Goal: Task Accomplishment & Management: Manage account settings

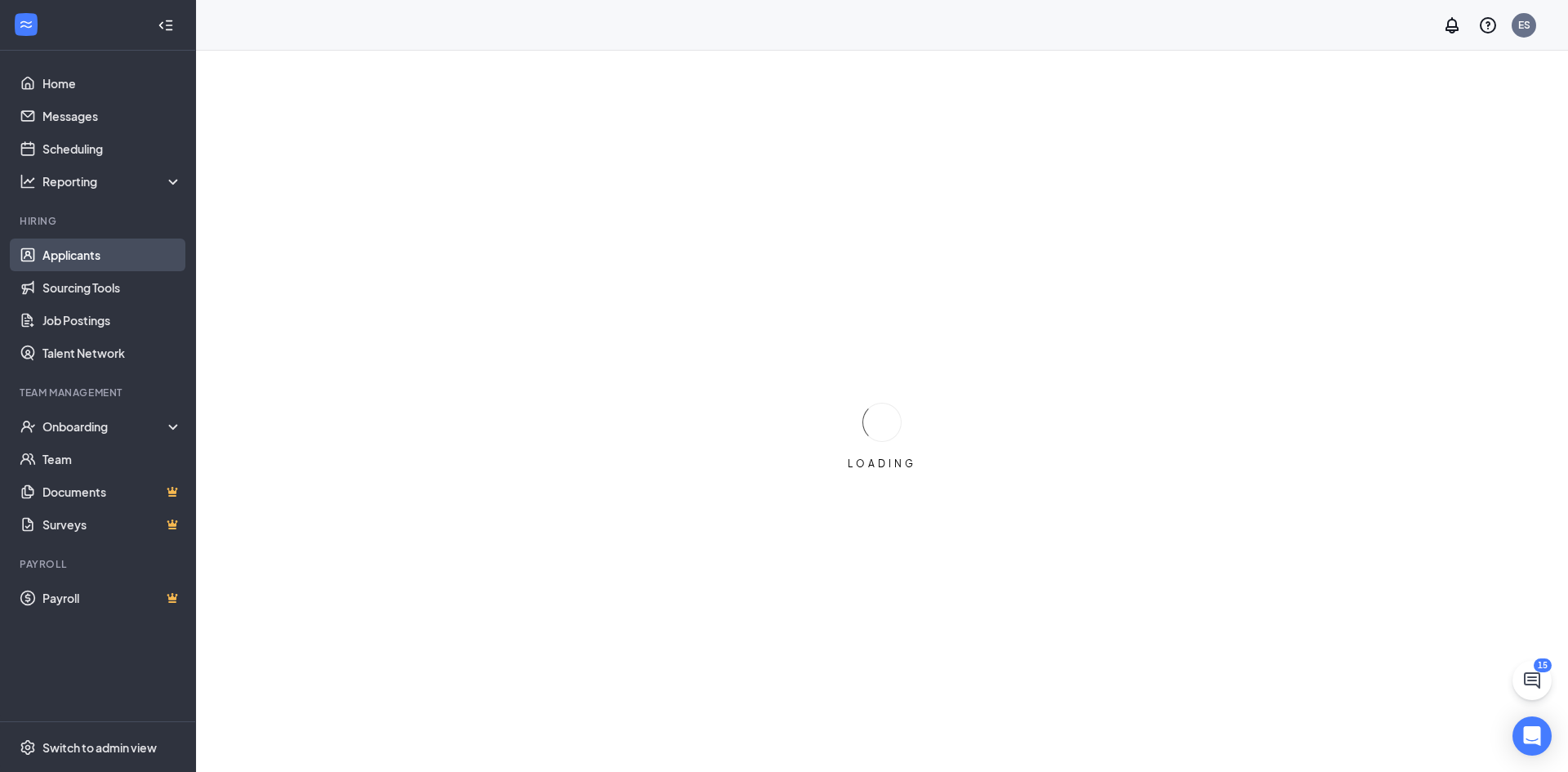
click at [72, 252] on link "Applicants" at bounding box center [112, 254] width 140 height 33
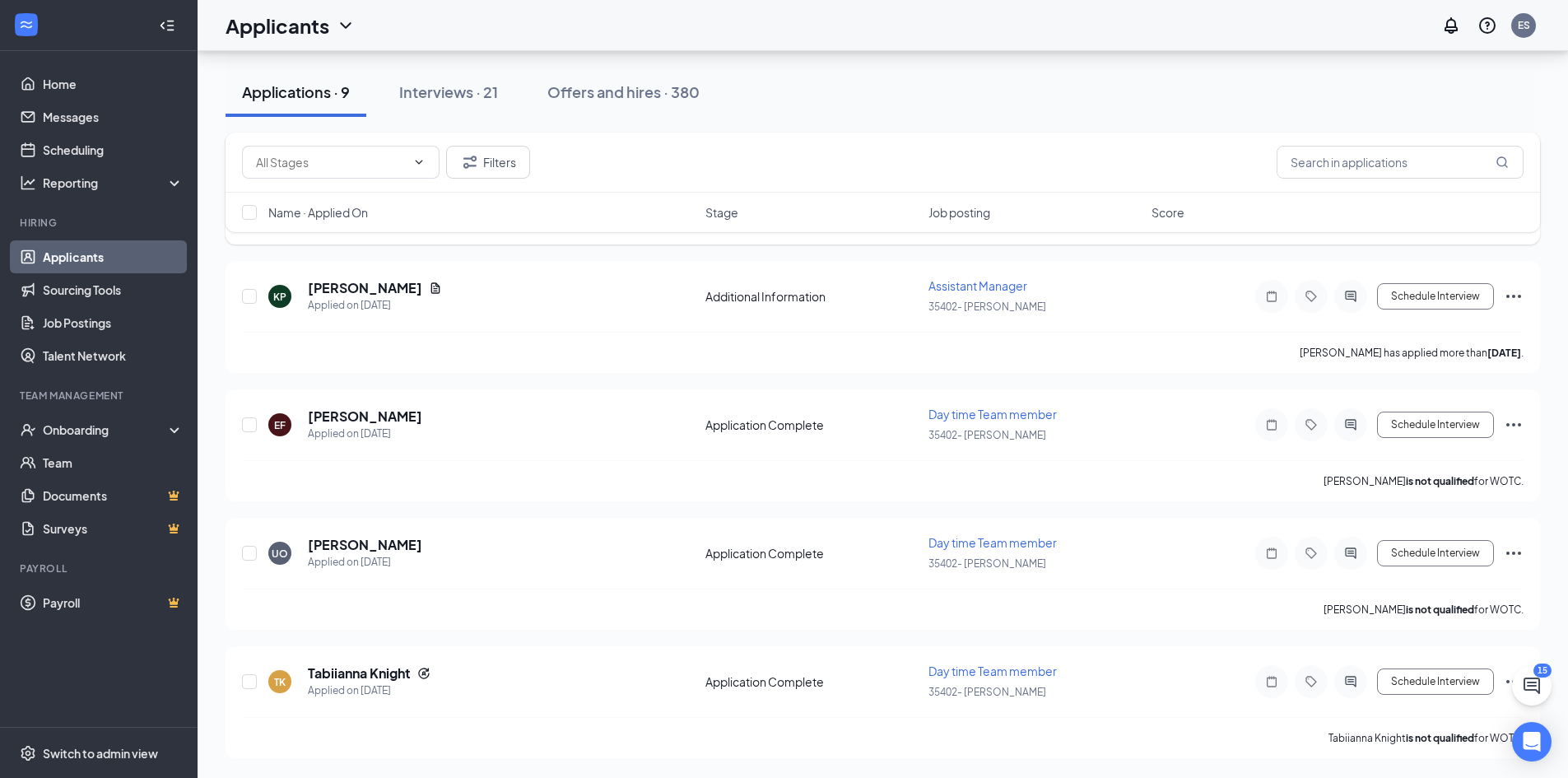
scroll to position [618, 0]
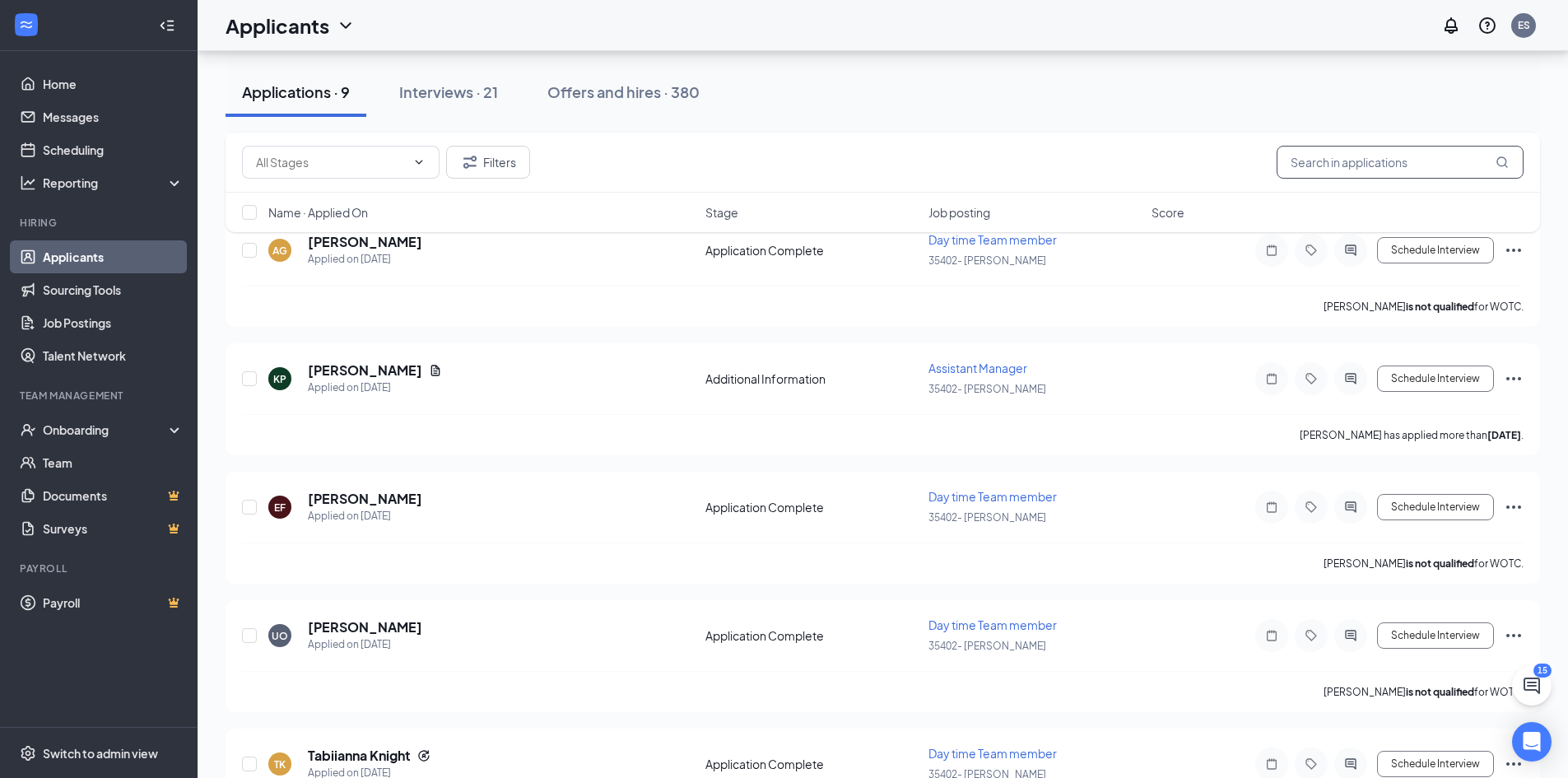
click at [1309, 162] on input "text" at bounding box center [1399, 162] width 247 height 33
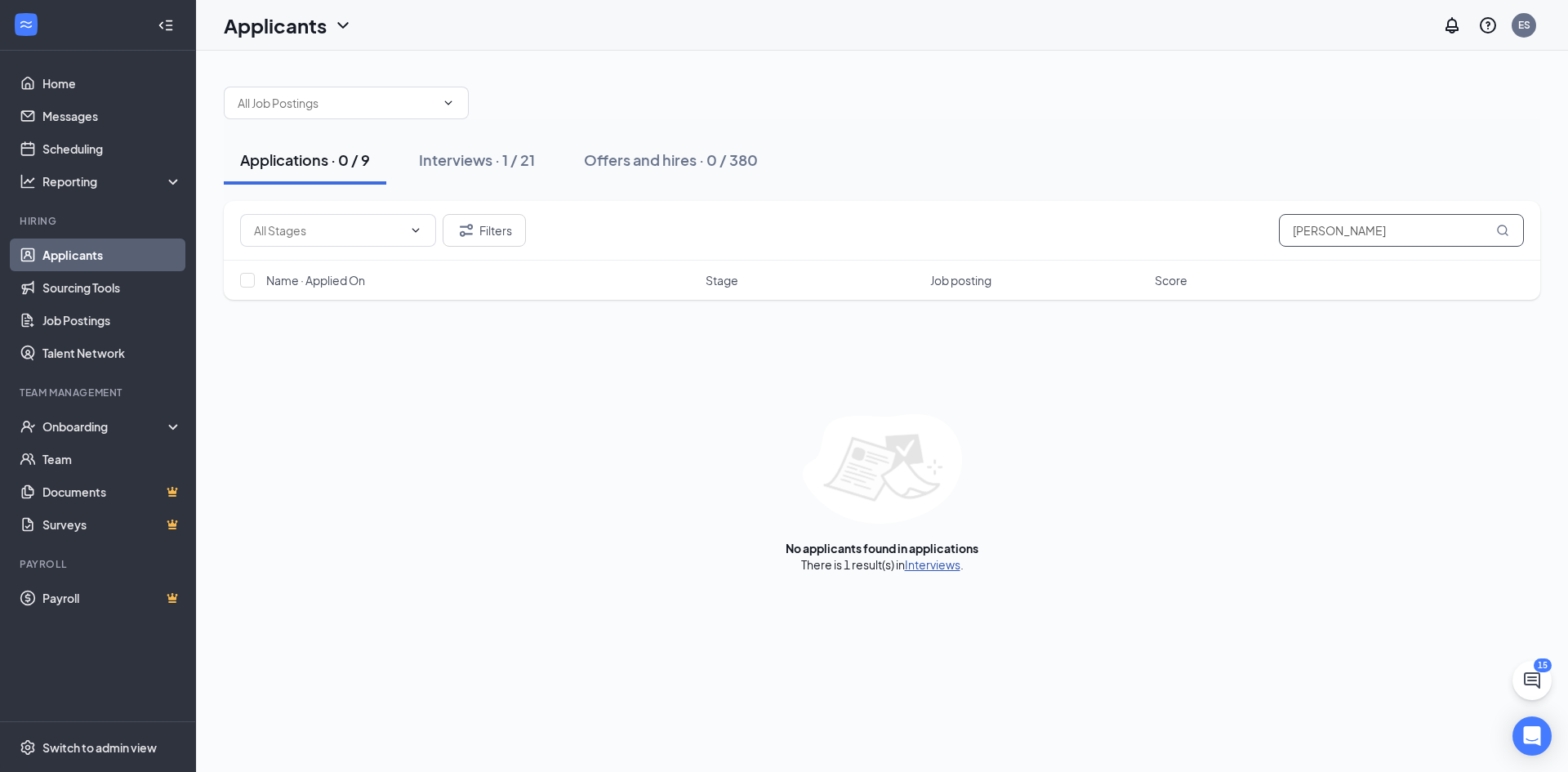
type input "[PERSON_NAME]"
click at [937, 568] on link "Interviews" at bounding box center [933, 565] width 56 height 15
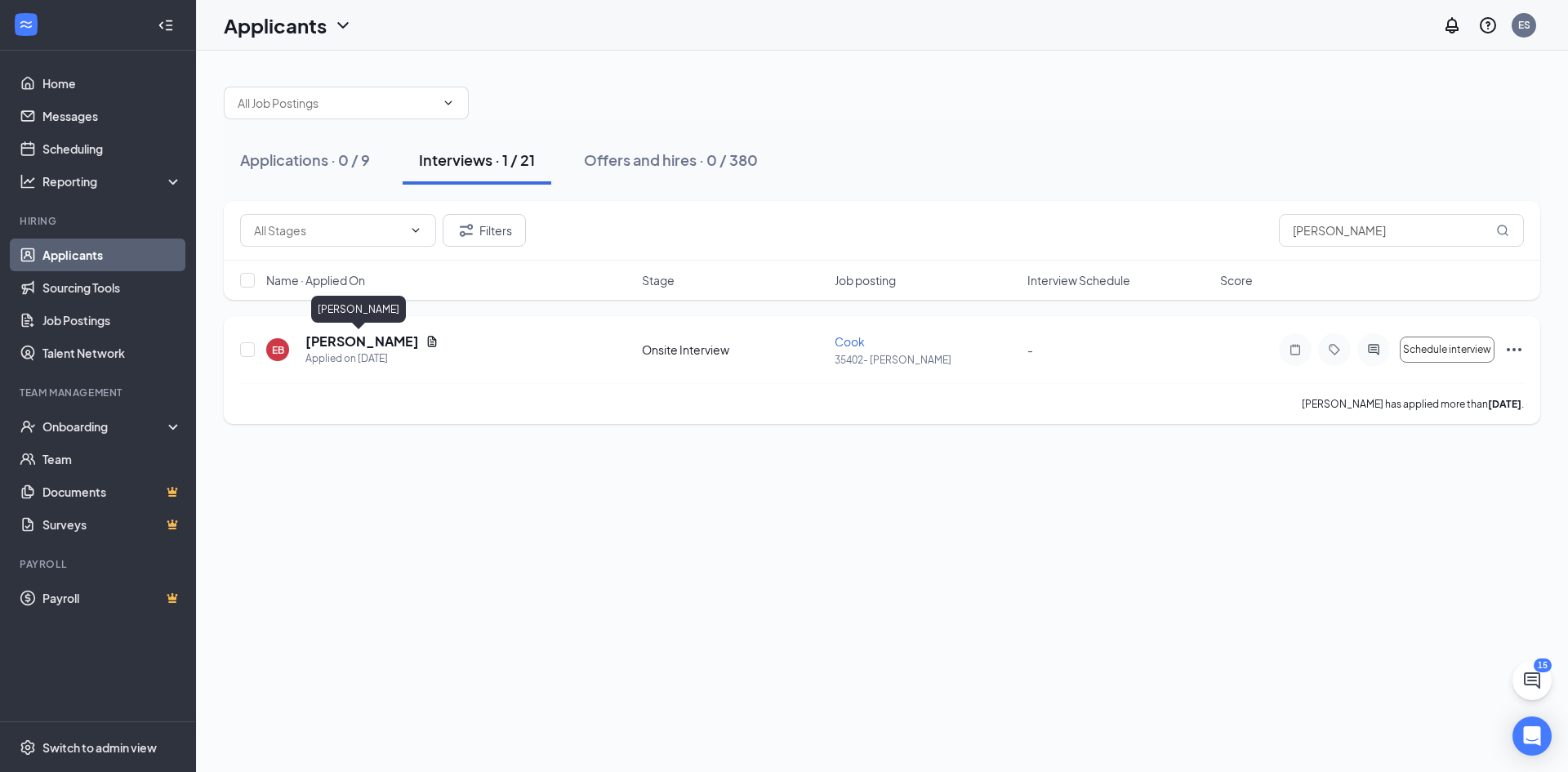
click at [353, 339] on h5 "[PERSON_NAME]" at bounding box center [362, 341] width 113 height 18
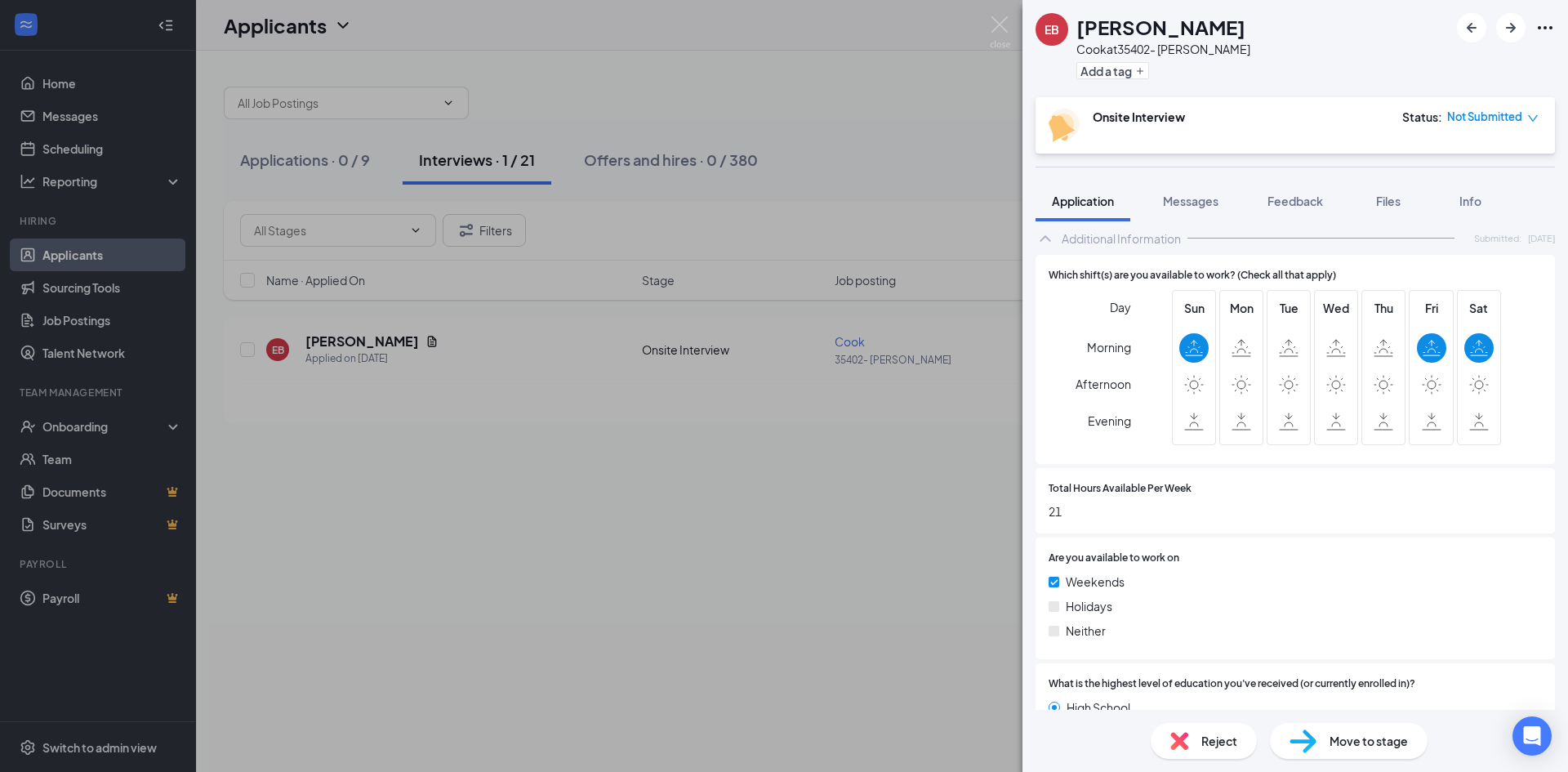
scroll to position [980, 0]
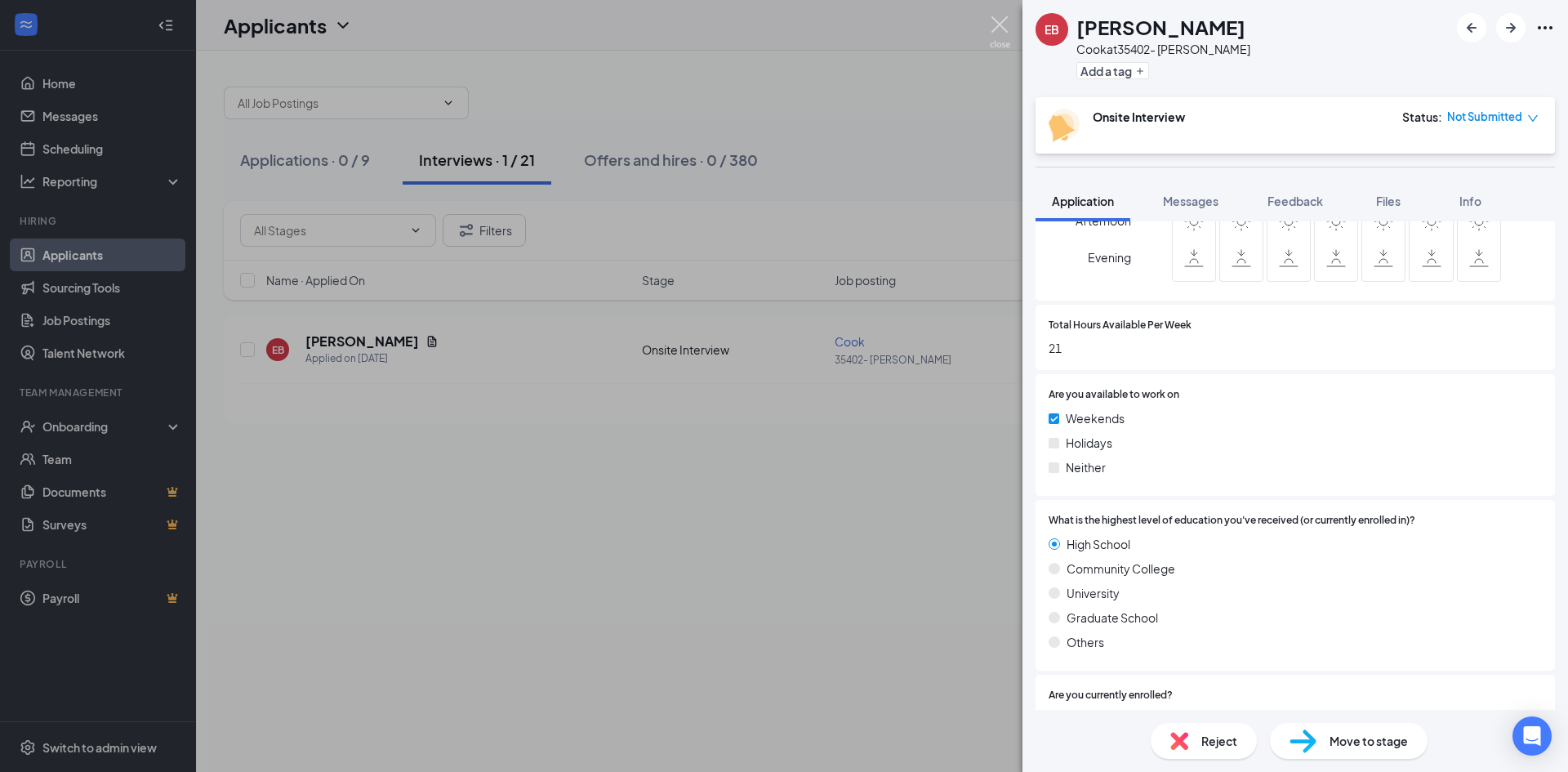
click at [1005, 26] on img at bounding box center [1000, 32] width 21 height 32
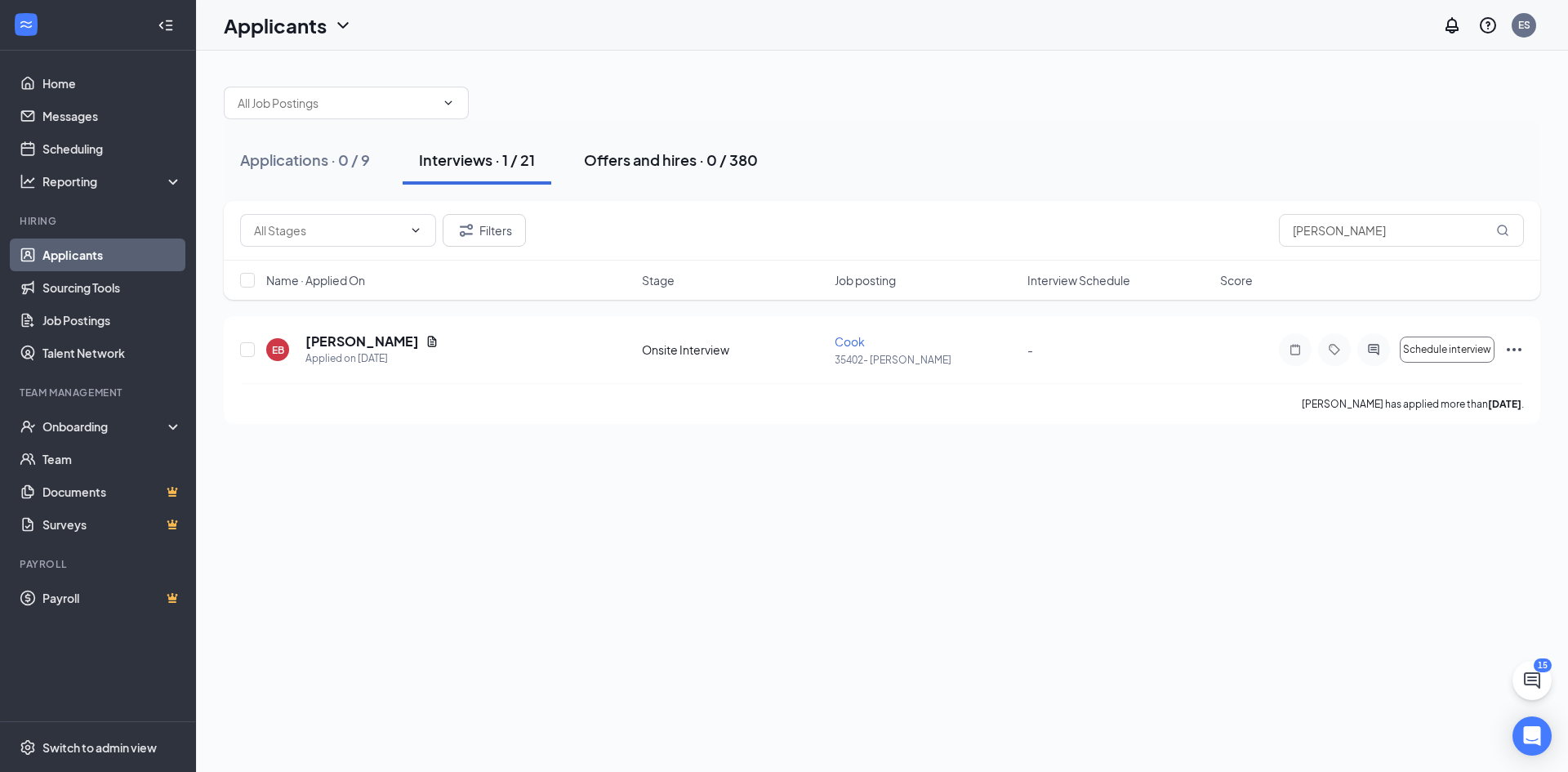
drag, startPoint x: 686, startPoint y: 152, endPoint x: 673, endPoint y: 170, distance: 22.2
click at [673, 170] on button "Offers and hires · 0 / 380" at bounding box center [670, 160] width 206 height 49
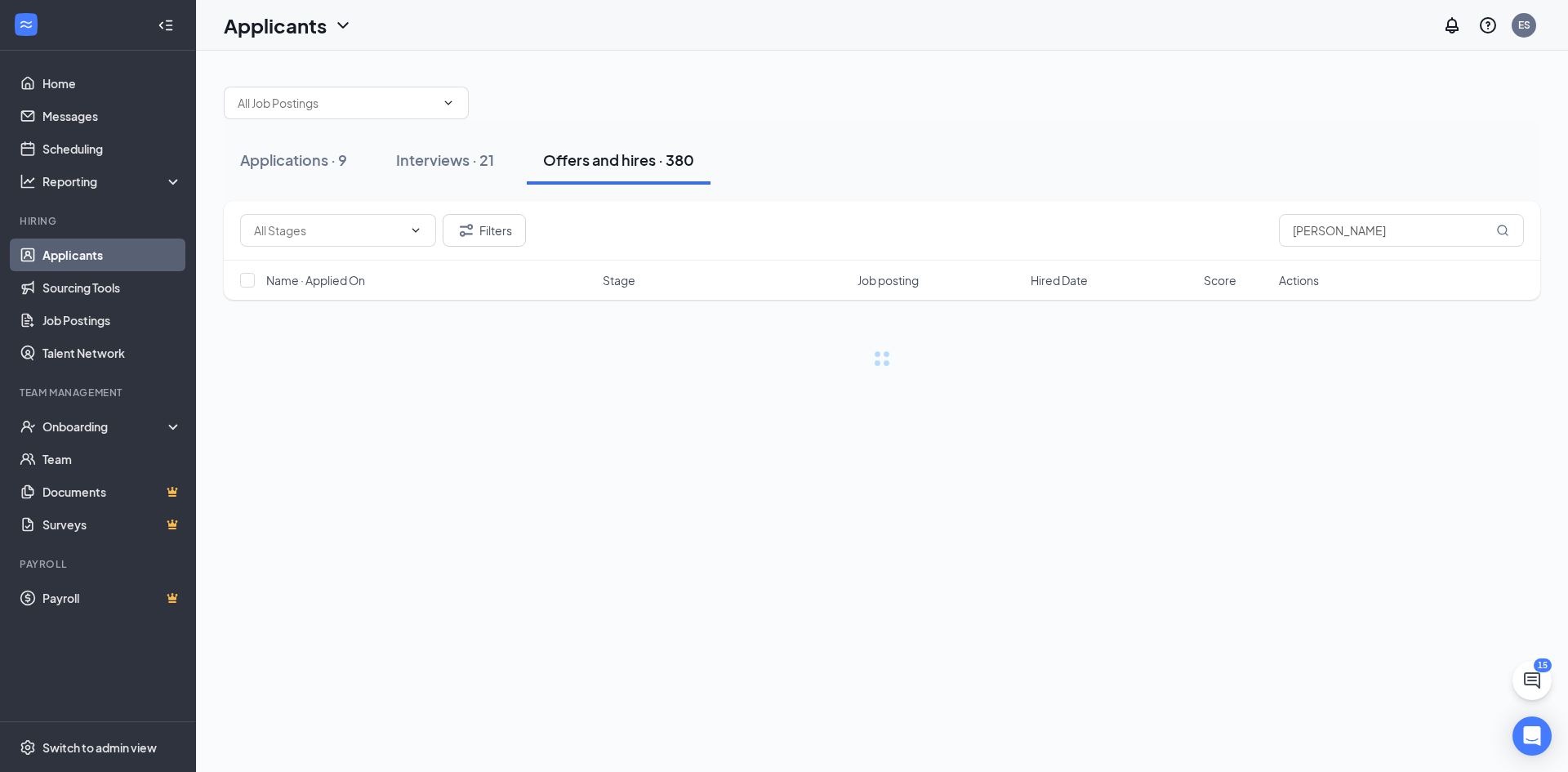
drag, startPoint x: 469, startPoint y: 146, endPoint x: 295, endPoint y: 131, distance: 174.6
click at [457, 146] on button "Interviews · 21" at bounding box center [445, 160] width 131 height 49
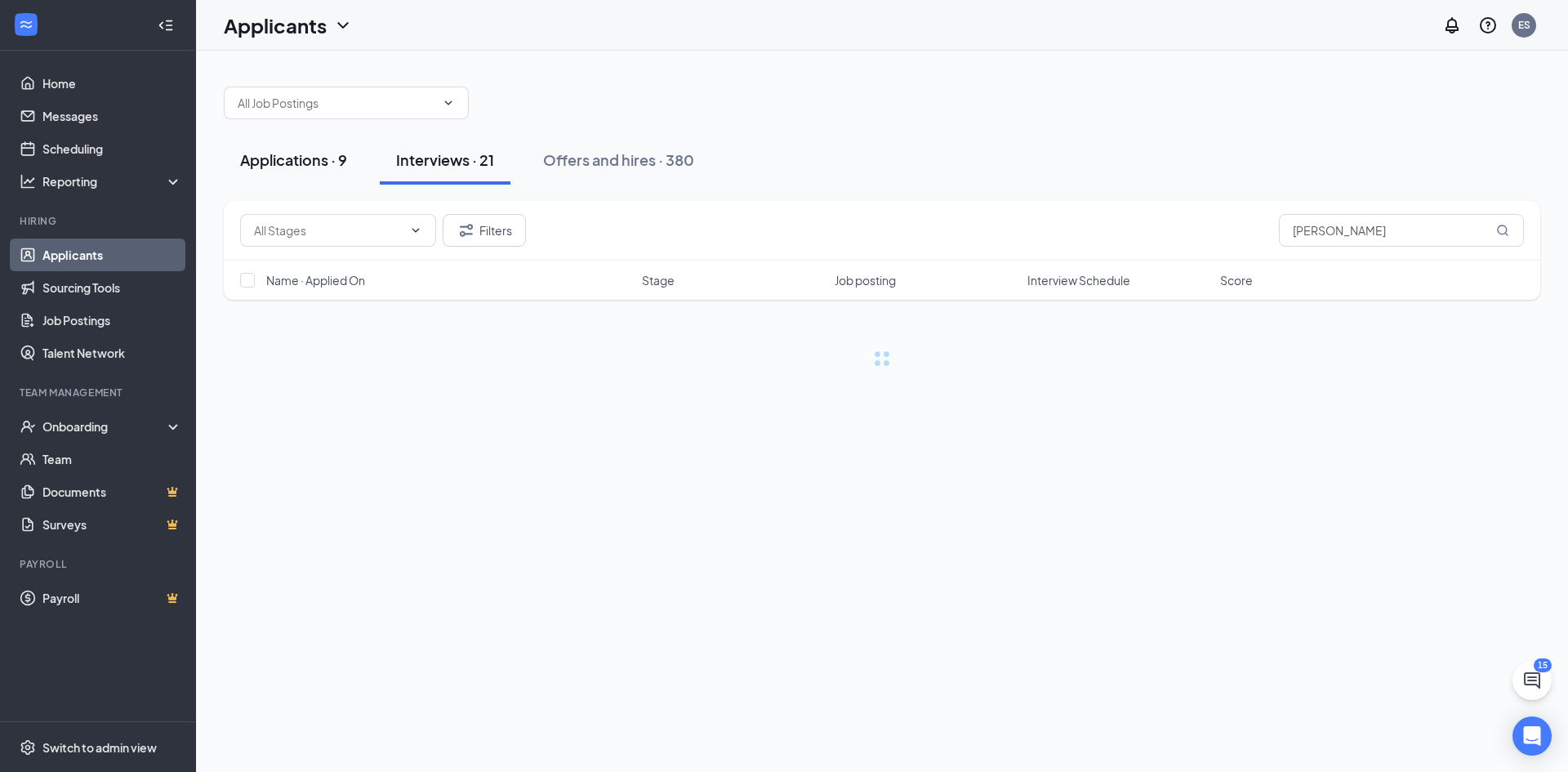
click at [303, 158] on div "Applications · 9" at bounding box center [294, 160] width 107 height 21
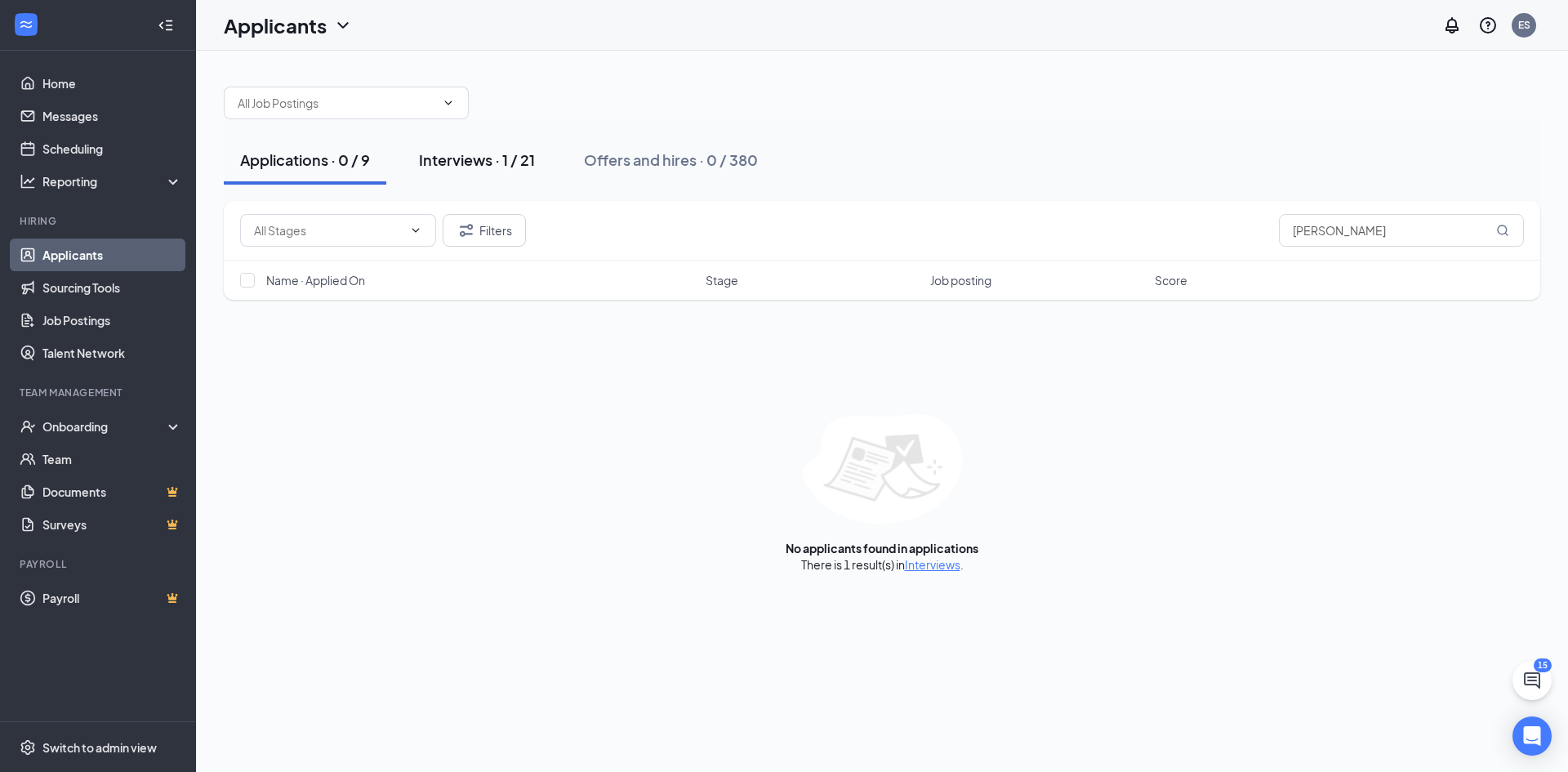
click at [499, 157] on div "Interviews · 1 / 21" at bounding box center [477, 160] width 116 height 21
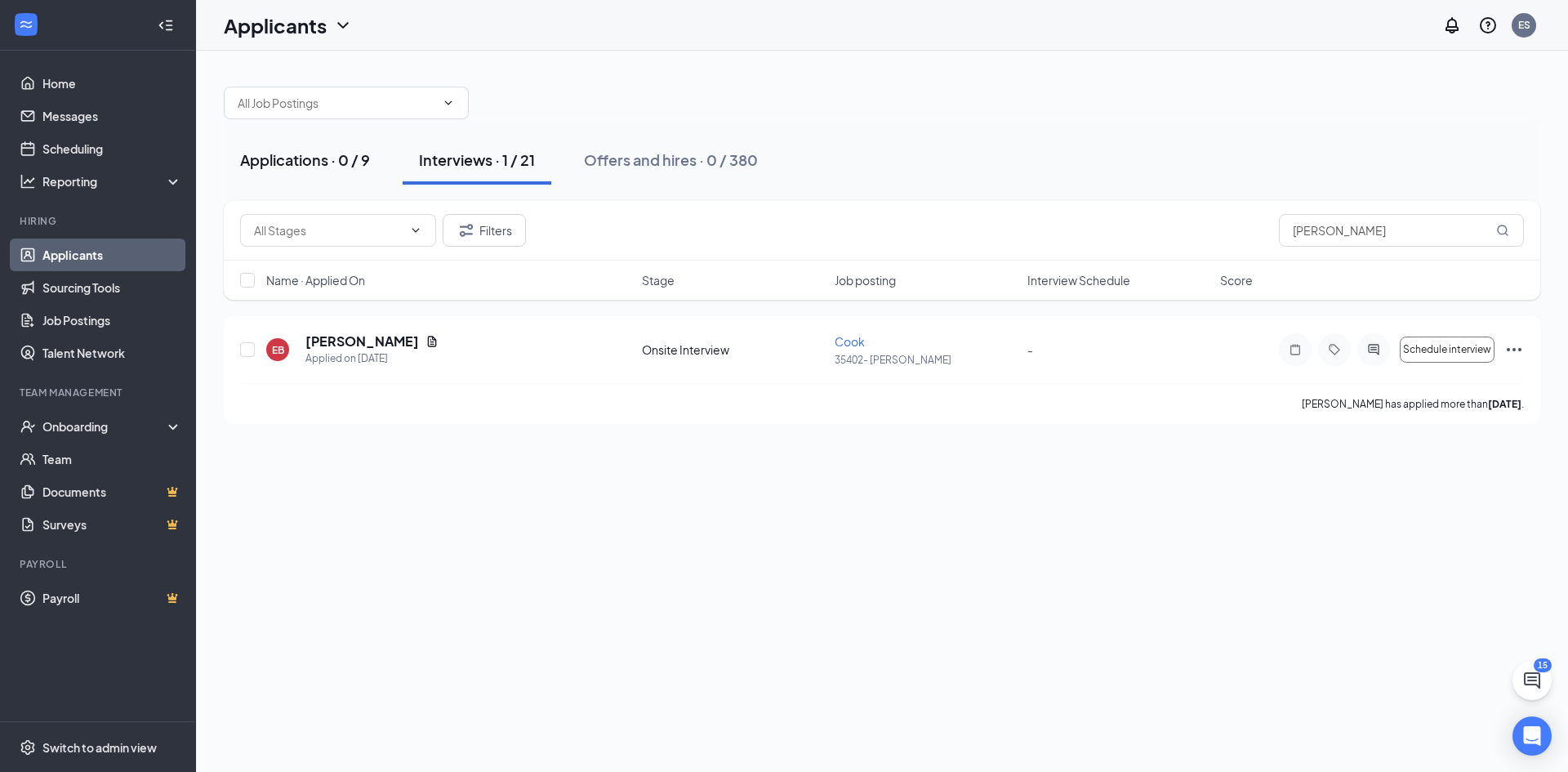
click at [361, 162] on div "Applications · 0 / 9" at bounding box center [304, 160] width 130 height 21
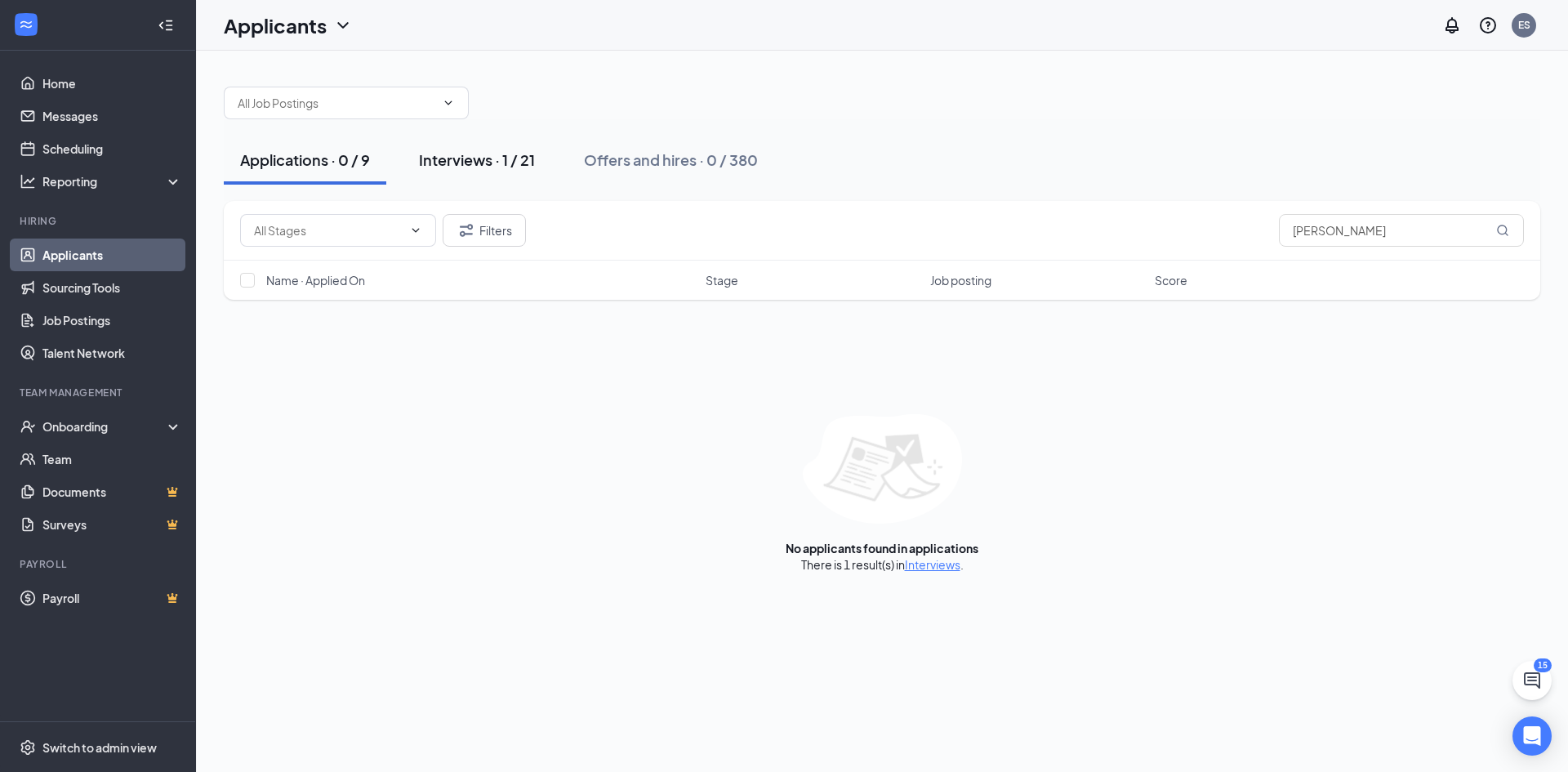
click at [450, 162] on div "Interviews · 1 / 21" at bounding box center [477, 160] width 116 height 21
